Goal: Information Seeking & Learning: Understand process/instructions

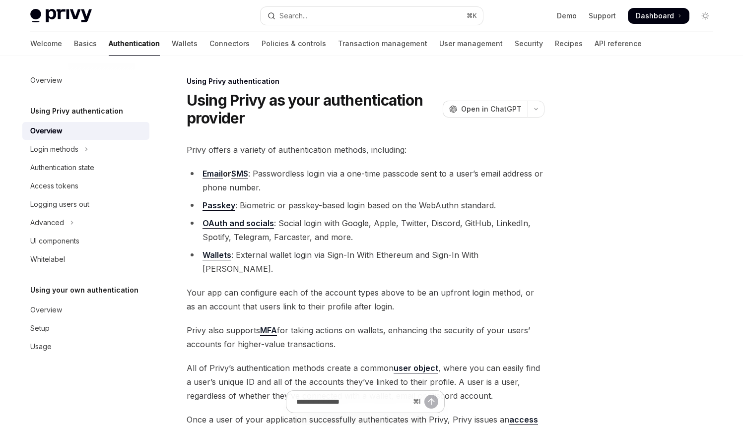
scroll to position [176, 0]
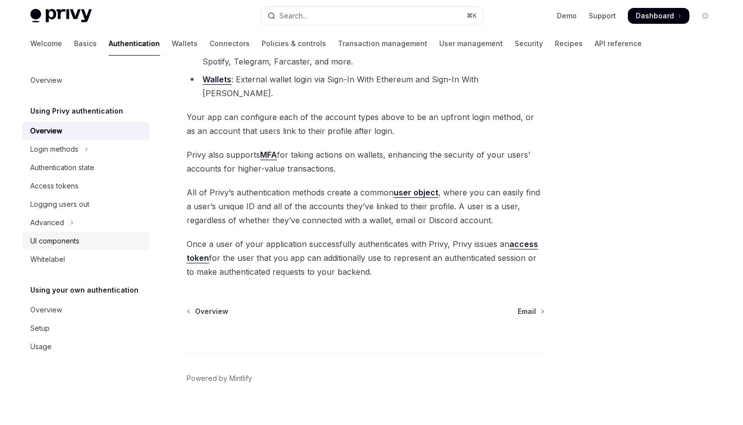
click at [61, 248] on link "UI components" at bounding box center [85, 241] width 127 height 18
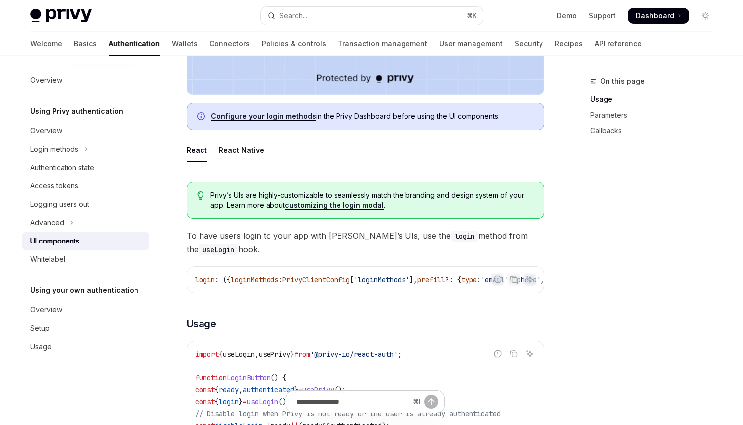
scroll to position [391, 0]
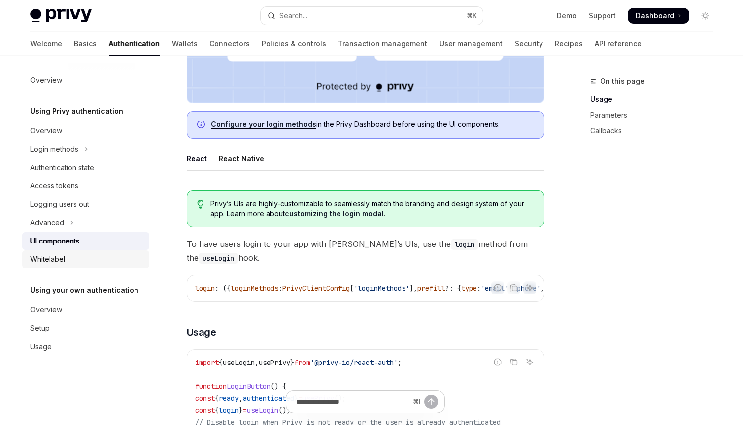
click at [47, 259] on div "Whitelabel" at bounding box center [47, 260] width 35 height 12
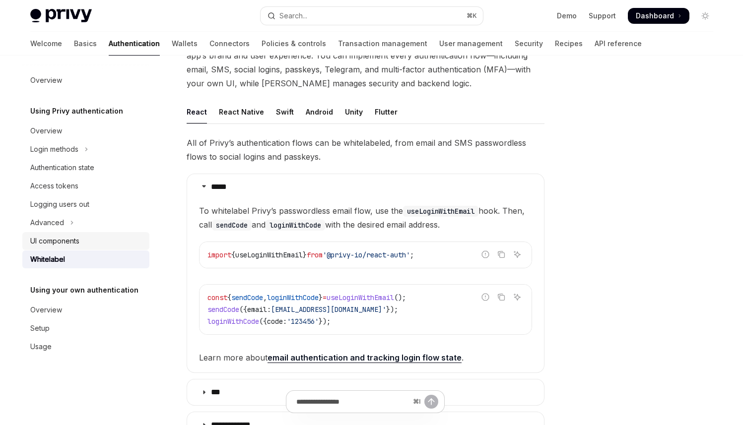
scroll to position [95, 0]
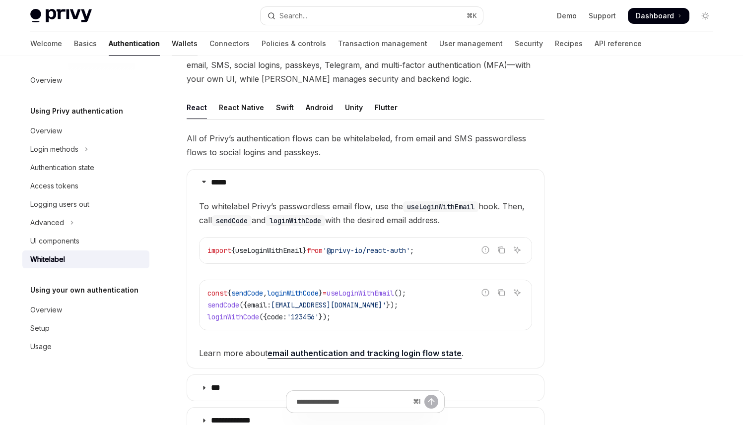
click at [172, 41] on link "Wallets" at bounding box center [185, 44] width 26 height 24
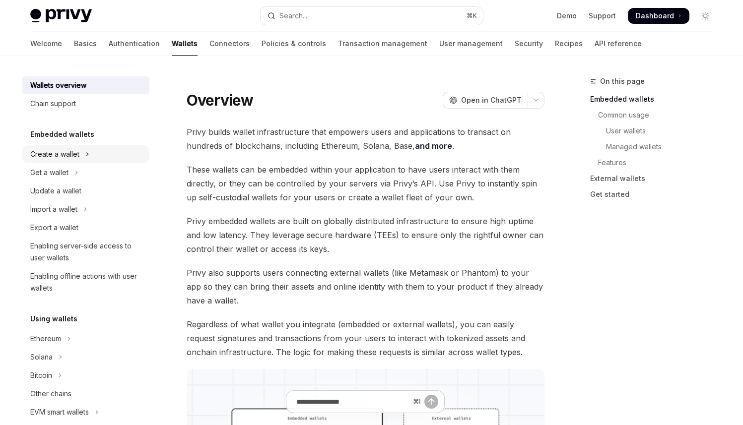
click at [111, 150] on button "Create a wallet" at bounding box center [85, 154] width 127 height 18
type textarea "*"
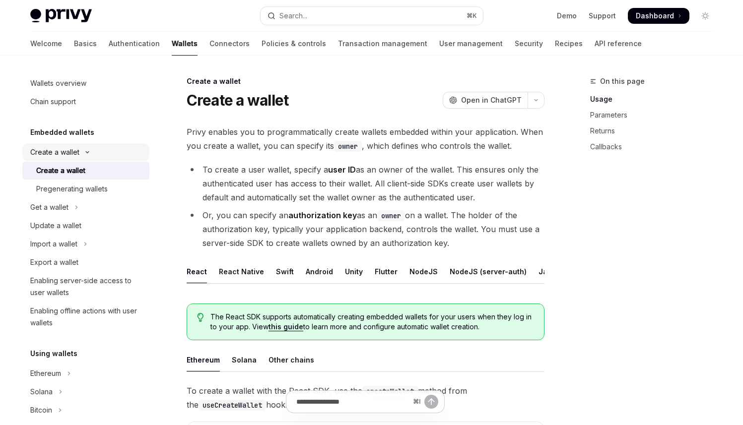
scroll to position [2, 0]
click at [502, 97] on span "Open in ChatGPT" at bounding box center [491, 100] width 61 height 10
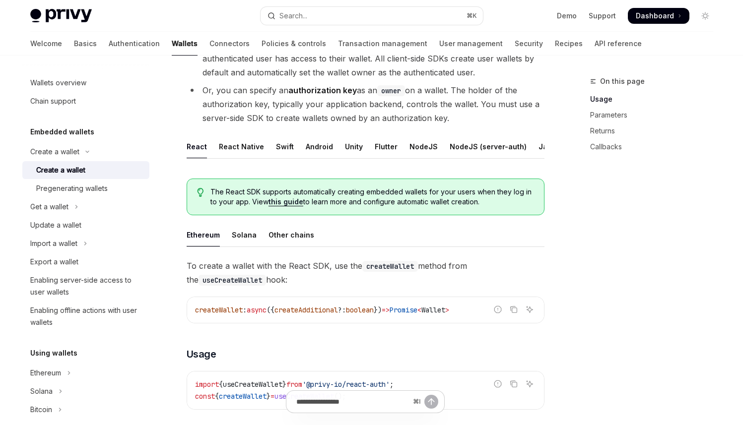
scroll to position [0, 0]
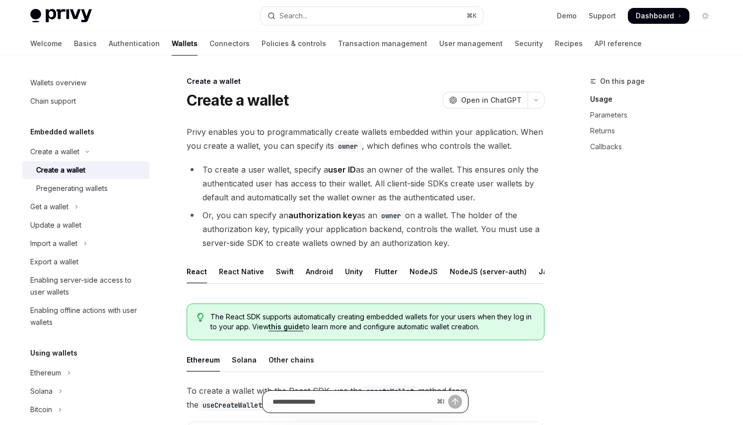
click at [323, 408] on input "Ask a question..." at bounding box center [352, 402] width 160 height 22
click at [606, 374] on div "On this page Usage Parameters Returns Callbacks" at bounding box center [645, 250] width 151 height 350
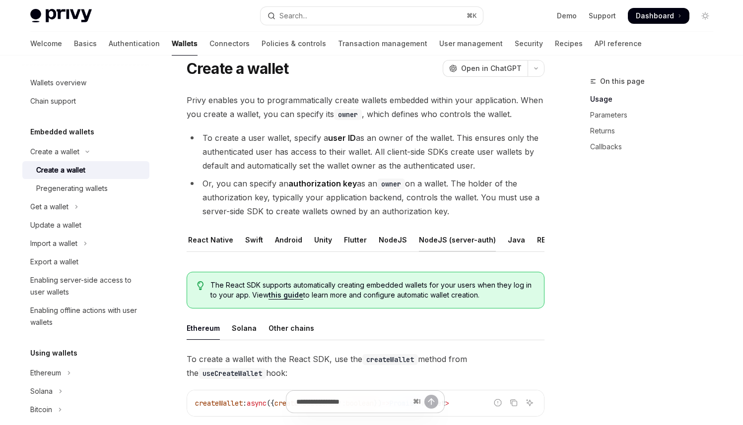
scroll to position [0, 67]
click at [501, 236] on div "REST API" at bounding box center [515, 239] width 31 height 23
type textarea "*"
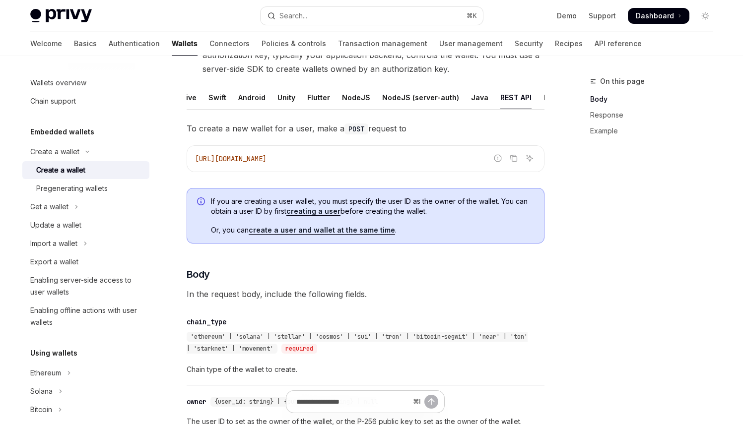
scroll to position [174, 0]
